Goal: Find specific page/section: Find specific page/section

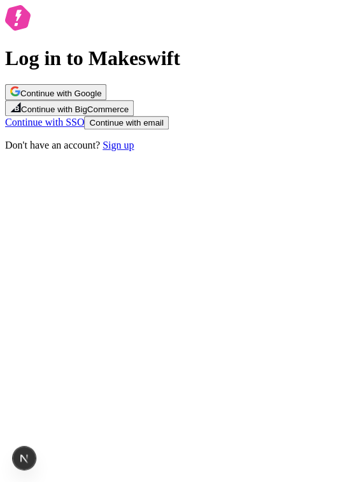
click at [163, 127] on span "Continue with email" at bounding box center [126, 123] width 74 height 10
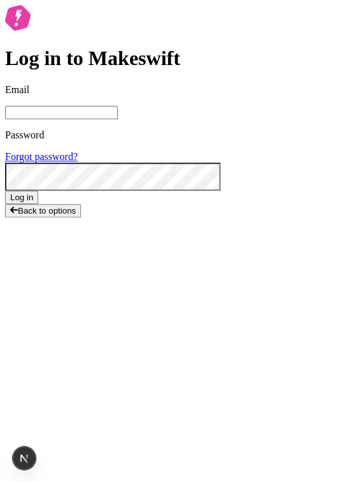
click at [118, 119] on input "Email" at bounding box center [61, 112] width 113 height 13
type input "[EMAIL_ADDRESS][DOMAIN_NAME]"
click at [38, 204] on button "Log in" at bounding box center [21, 197] width 33 height 13
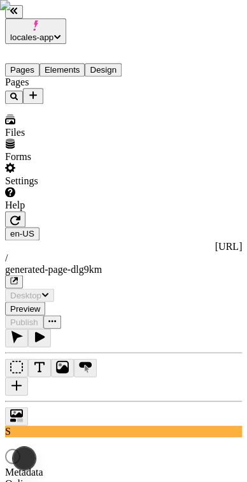
type input "/generated-page-dlg9km"
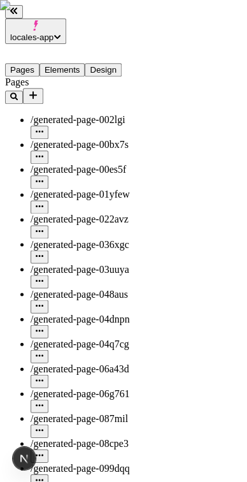
click at [65, 63] on button "Elements" at bounding box center [63, 69] width 46 height 13
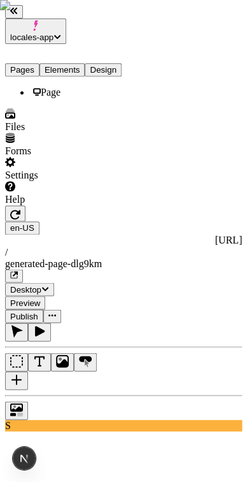
click at [29, 63] on button "Pages" at bounding box center [22, 69] width 34 height 13
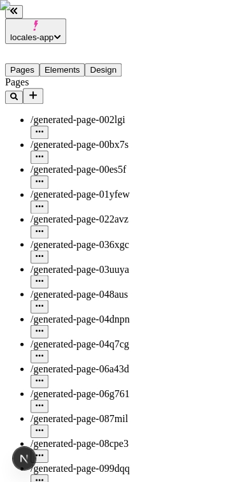
click at [29, 63] on button "Pages" at bounding box center [22, 69] width 34 height 13
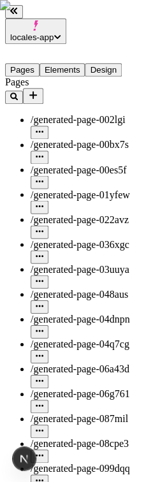
click at [60, 63] on button "Elements" at bounding box center [63, 69] width 46 height 13
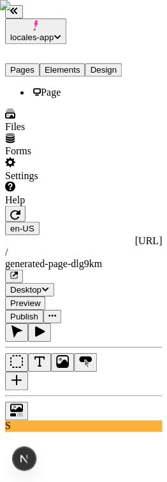
click at [32, 63] on button "Pages" at bounding box center [22, 69] width 34 height 13
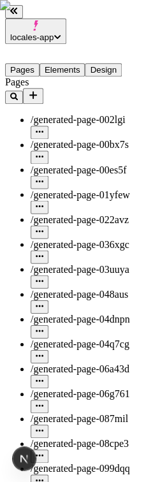
click at [32, 63] on button "Pages" at bounding box center [22, 69] width 34 height 13
click at [75, 63] on button "Elements" at bounding box center [63, 69] width 46 height 13
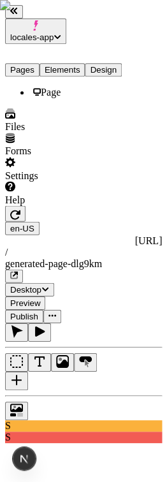
click at [26, 63] on button "Pages" at bounding box center [22, 69] width 34 height 13
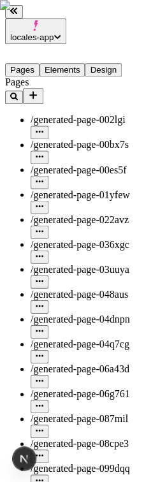
click at [82, 63] on button "Elements" at bounding box center [63, 69] width 46 height 13
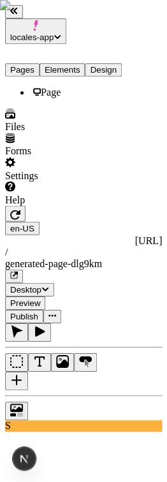
click at [40, 63] on button "Pages" at bounding box center [22, 69] width 34 height 13
